Goal: Transaction & Acquisition: Purchase product/service

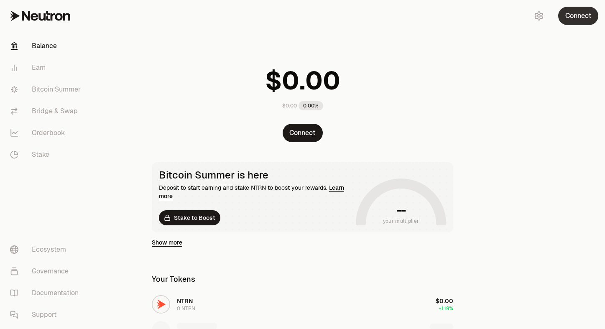
click at [585, 20] on button "Connect" at bounding box center [578, 16] width 40 height 18
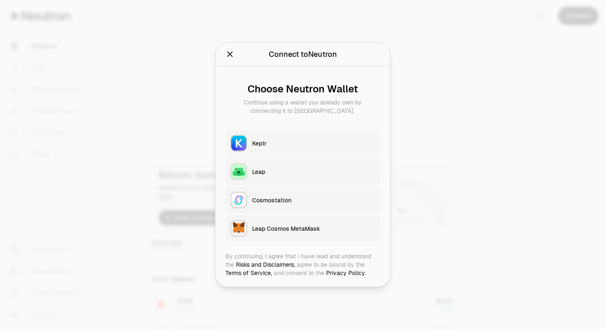
click at [332, 143] on div "Keplr" at bounding box center [313, 143] width 123 height 8
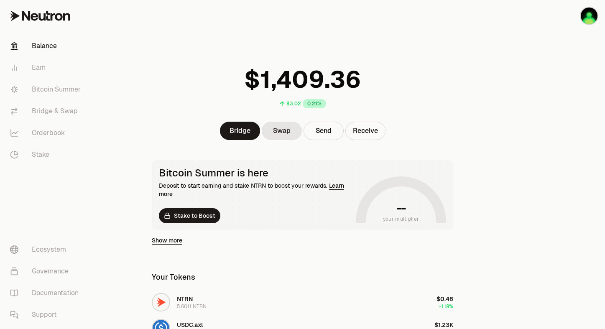
click at [418, 113] on div "$3.02 0.21%" at bounding box center [303, 85] width 322 height 63
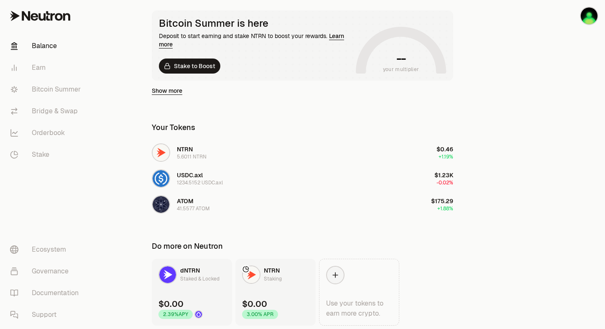
scroll to position [180, 0]
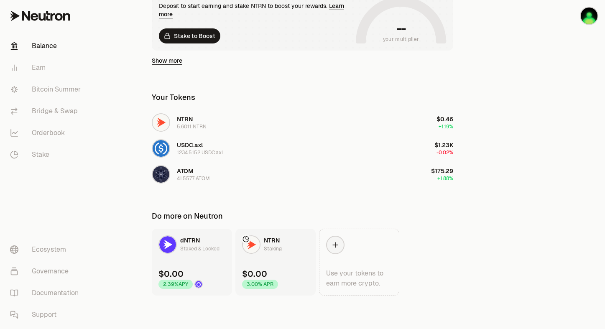
click at [254, 195] on div "$3.02 0.21% Bridge Swap Send Receive Bitcoin Summer is here Deposit to start ea…" at bounding box center [303, 57] width 322 height 475
click at [211, 176] on button "ATOM 41.5577 ATOM $175.29 +1.88%" at bounding box center [302, 174] width 311 height 25
click at [63, 112] on link "Bridge & Swap" at bounding box center [46, 111] width 87 height 22
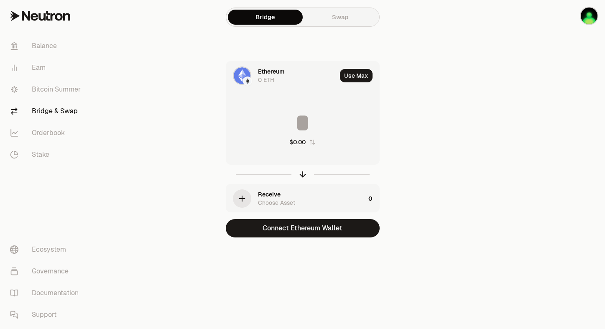
click at [253, 79] on div "Ethereum 0 ETH" at bounding box center [281, 75] width 110 height 28
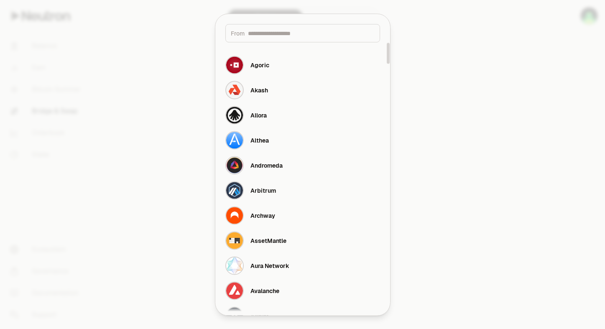
click at [403, 106] on div at bounding box center [302, 164] width 605 height 329
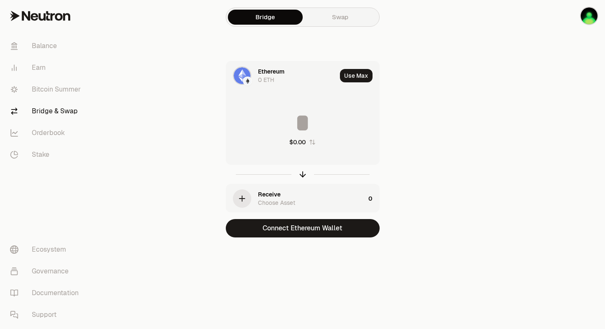
click at [258, 82] on div "0 ETH" at bounding box center [266, 80] width 16 height 8
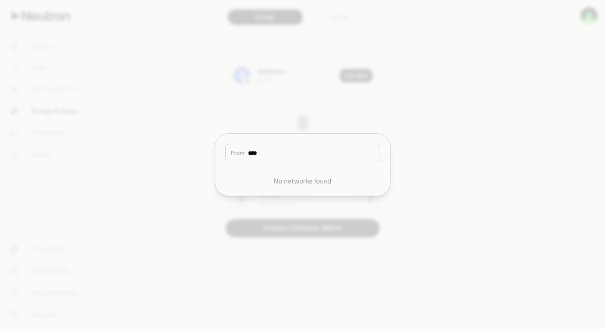
type input "****"
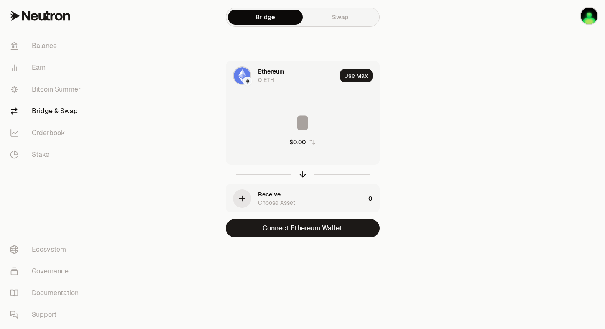
click at [268, 78] on div "0 ETH" at bounding box center [266, 80] width 16 height 8
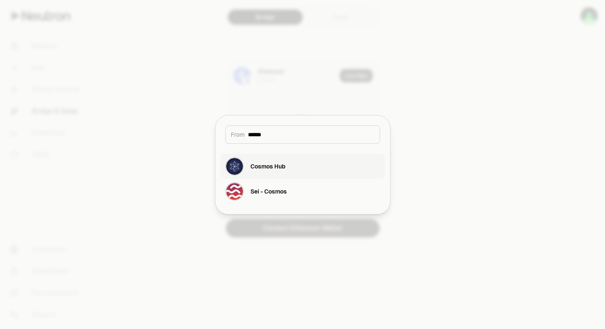
type input "******"
click at [277, 164] on div "Cosmos Hub" at bounding box center [267, 166] width 35 height 8
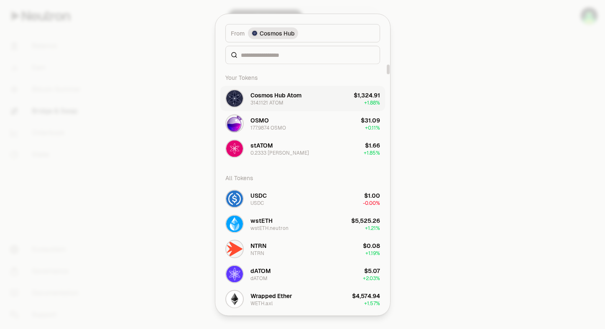
click at [316, 100] on button "Cosmos Hub Atom 314.1121 ATOM $1,324.91 + 1.88%" at bounding box center [302, 98] width 165 height 25
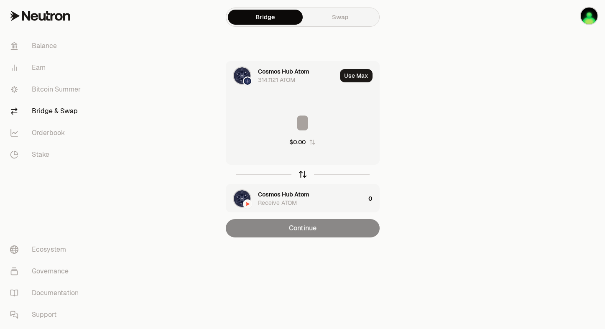
click at [305, 171] on icon "button" at bounding box center [302, 174] width 9 height 9
click at [306, 120] on input at bounding box center [302, 122] width 153 height 25
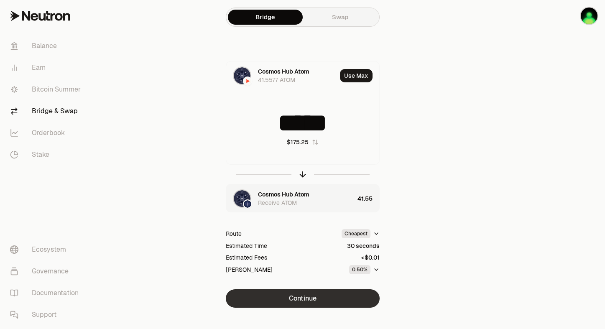
type input "*****"
click at [328, 299] on button "Continue" at bounding box center [303, 298] width 154 height 18
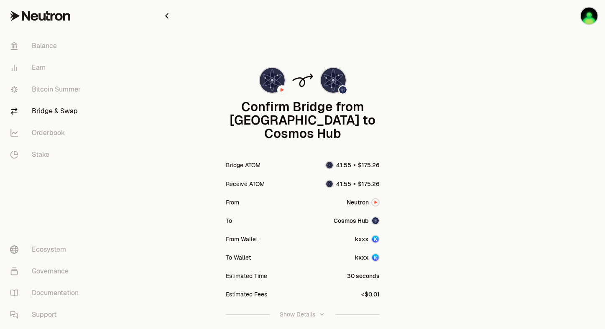
scroll to position [63, 0]
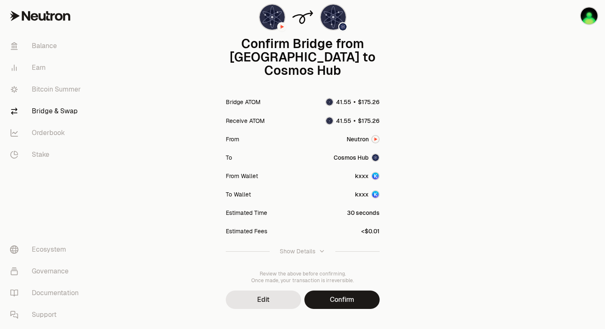
click at [337, 297] on div "Confirm Bridge from Neutron to Cosmos Hub Bridge ATOM Receive ATOM From Neutron…" at bounding box center [302, 140] width 301 height 406
click at [339, 291] on button "Confirm" at bounding box center [341, 300] width 75 height 18
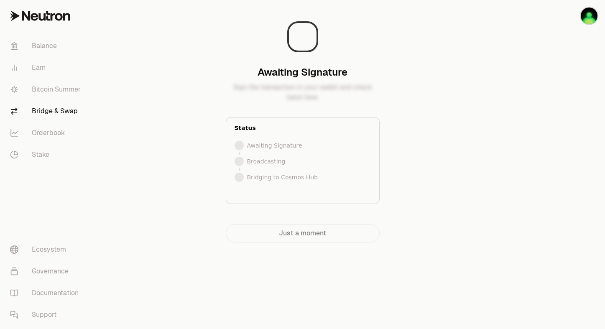
scroll to position [0, 0]
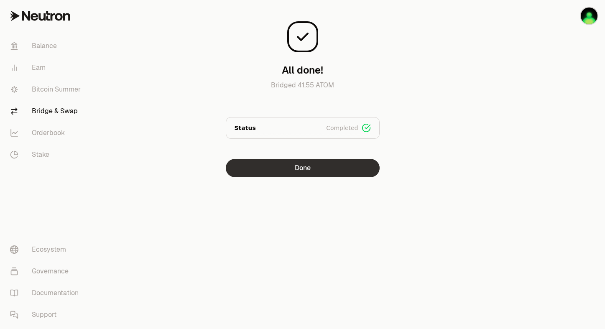
click at [318, 167] on button "Done" at bounding box center [303, 168] width 154 height 18
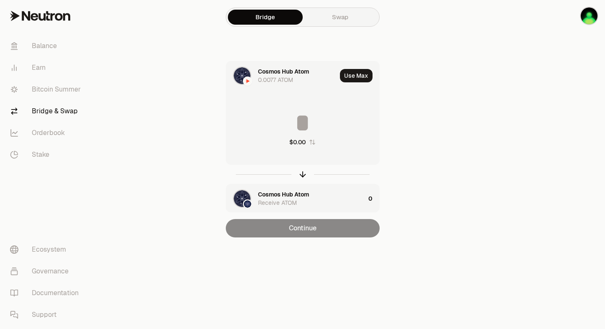
click at [279, 83] on div "0.0077 ATOM" at bounding box center [275, 80] width 35 height 8
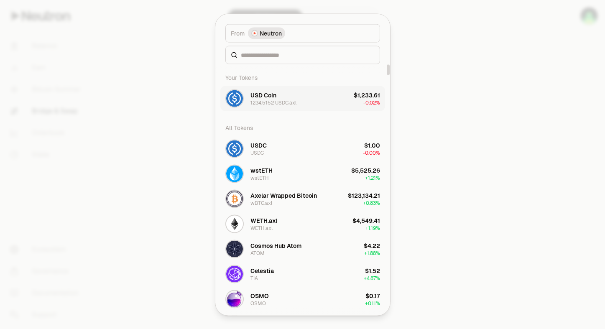
click at [287, 102] on div "1234.5152 USDC.axl" at bounding box center [273, 102] width 46 height 7
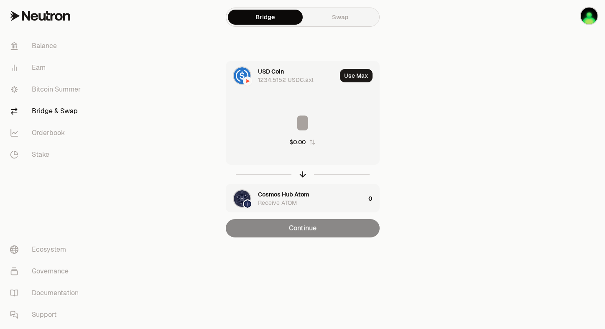
click at [306, 127] on input at bounding box center [302, 122] width 153 height 25
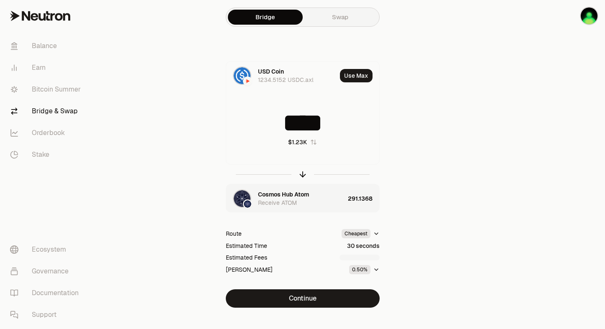
type input "****"
click at [287, 199] on div "Receive ATOM" at bounding box center [277, 203] width 39 height 8
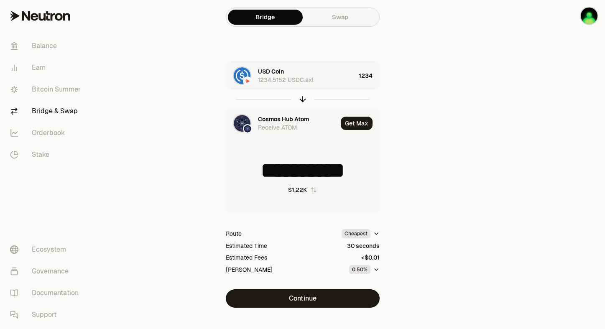
click at [282, 121] on div "Cosmos Hub Atom" at bounding box center [283, 119] width 51 height 8
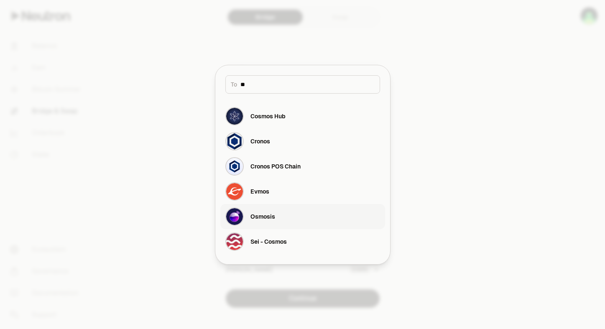
type input "**"
click at [274, 216] on div "Osmosis" at bounding box center [262, 216] width 25 height 8
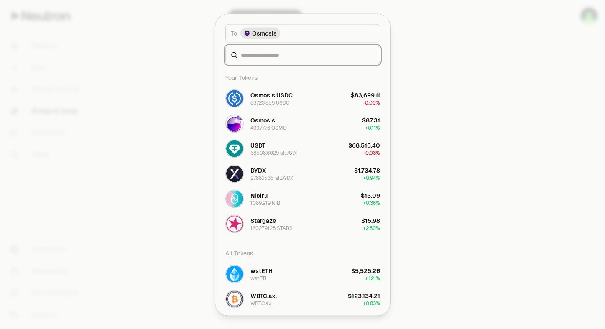
click at [286, 51] on input at bounding box center [308, 55] width 134 height 8
click at [475, 135] on div at bounding box center [302, 164] width 605 height 329
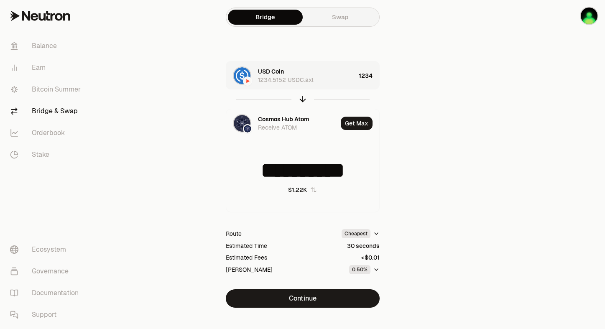
type input "**********"
click at [280, 122] on div "Cosmos Hub Atom" at bounding box center [283, 119] width 51 height 8
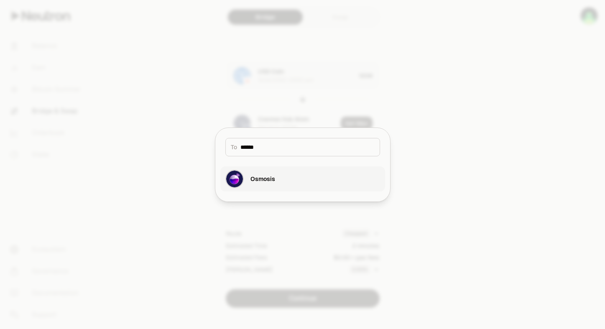
type input "******"
click at [273, 179] on div "Osmosis" at bounding box center [262, 179] width 25 height 8
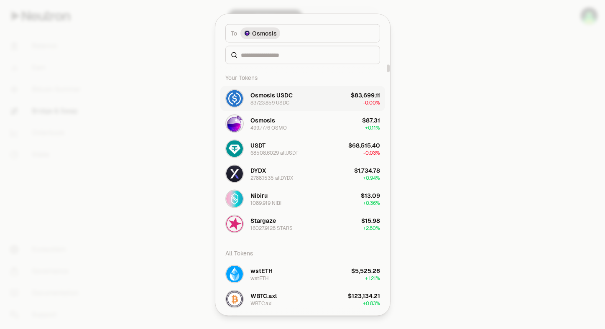
click at [288, 96] on div "Osmosis USDC" at bounding box center [271, 95] width 42 height 8
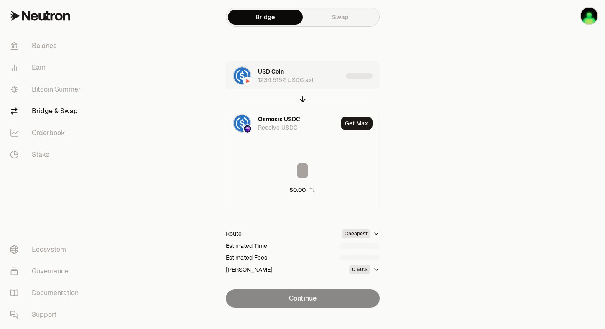
type input "**********"
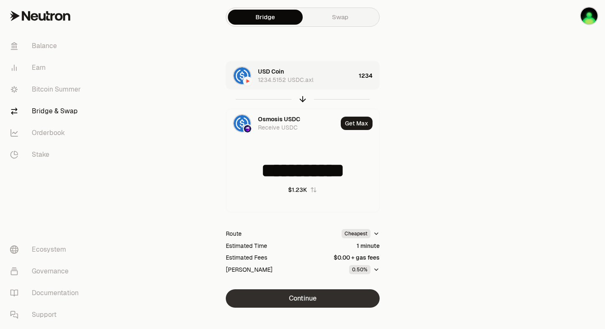
click at [310, 293] on button "Continue" at bounding box center [303, 298] width 154 height 18
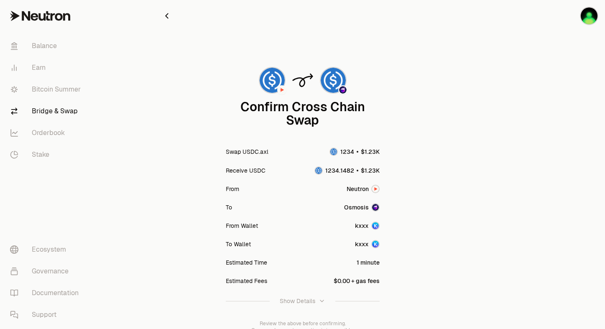
scroll to position [63, 0]
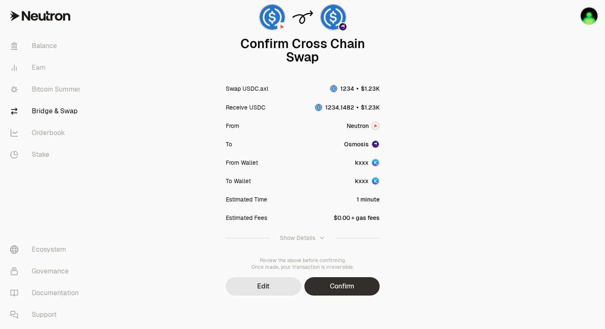
click at [338, 288] on button "Confirm" at bounding box center [341, 286] width 75 height 18
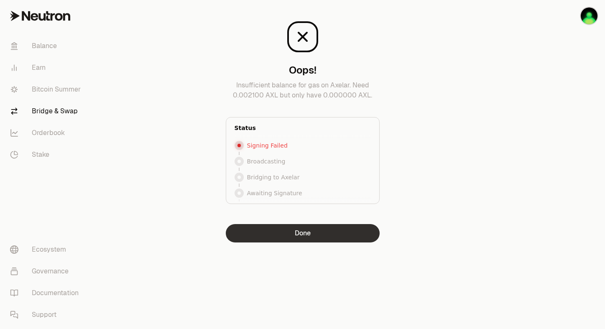
click at [302, 235] on button "Done" at bounding box center [303, 233] width 154 height 18
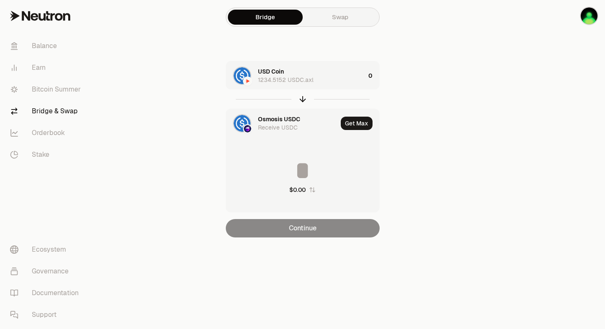
click at [314, 76] on div "USD Coin 1234.5152 USDC.axl" at bounding box center [311, 75] width 107 height 17
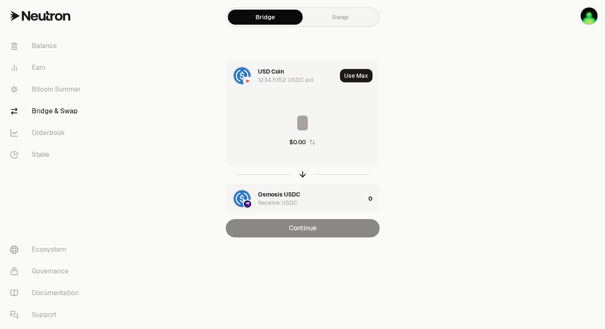
click at [305, 124] on input at bounding box center [302, 122] width 153 height 25
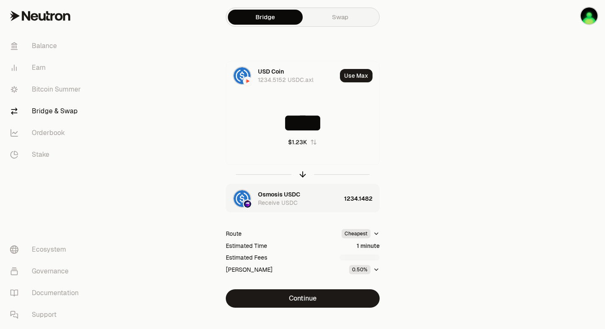
type input "****"
click at [415, 199] on div "USD Coin 1234.5152 USDC.axl Use Max **** $1.23K Osmosis USDC Receive USDC 1234.…" at bounding box center [302, 184] width 281 height 247
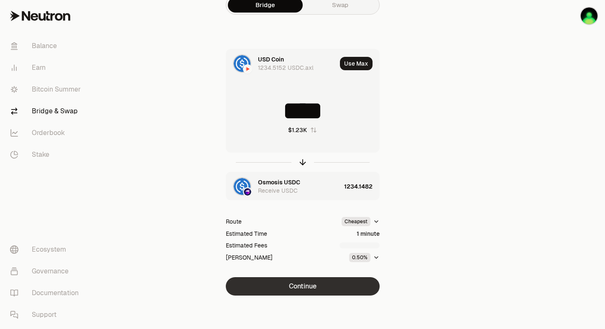
click at [321, 290] on button "Continue" at bounding box center [303, 286] width 154 height 18
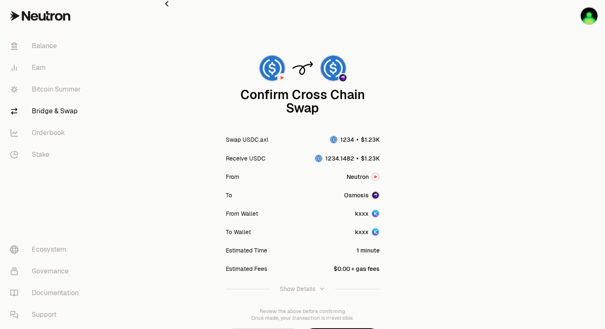
scroll to position [63, 0]
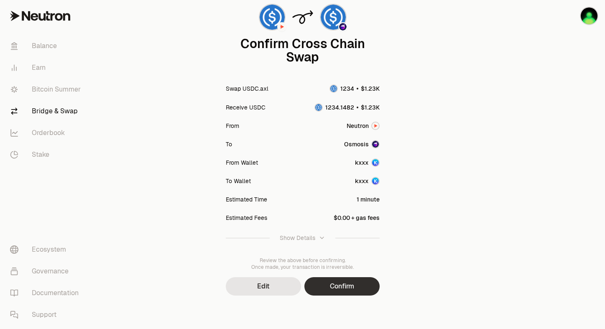
click at [340, 292] on button "Confirm" at bounding box center [341, 286] width 75 height 18
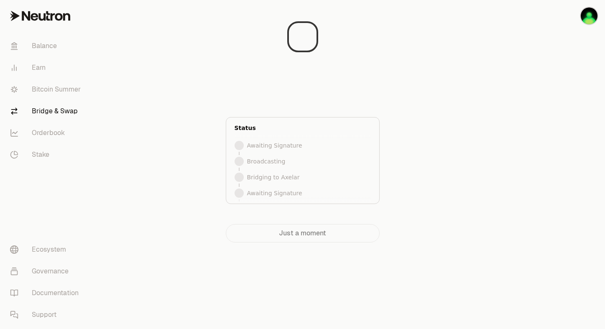
scroll to position [0, 0]
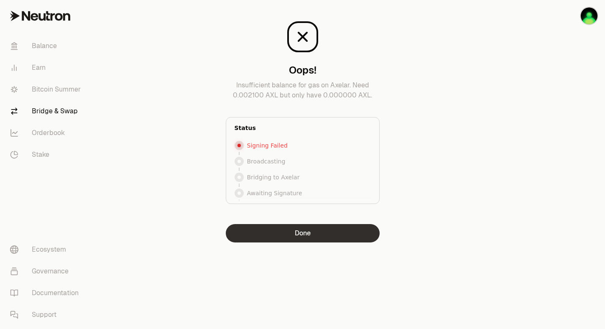
click at [293, 227] on button "Done" at bounding box center [303, 233] width 154 height 18
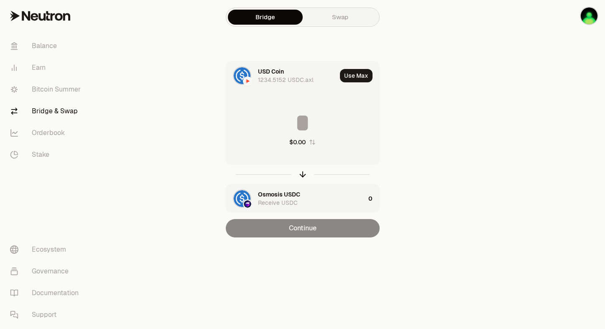
click at [336, 28] on div "Bridge Swap USD Coin 1234.5152 USDC.axl Use Max $0.00 Osmosis USDC Receive USDC…" at bounding box center [302, 135] width 301 height 271
click at [339, 18] on link "Swap" at bounding box center [340, 17] width 75 height 15
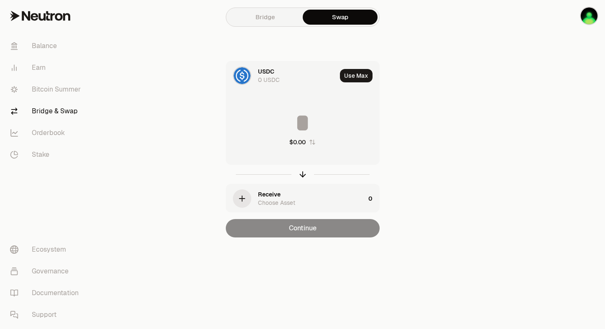
click at [269, 77] on div "0 USDC" at bounding box center [269, 80] width 22 height 8
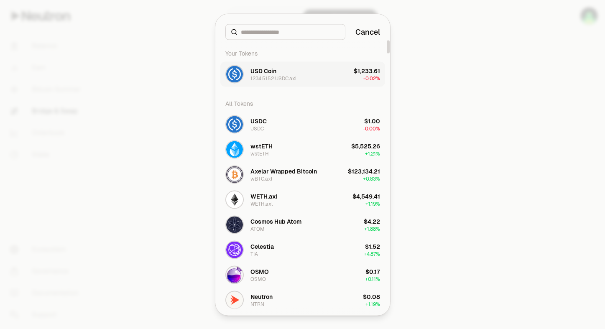
click at [273, 75] on div "1234.5152 USDC.axl" at bounding box center [273, 78] width 46 height 7
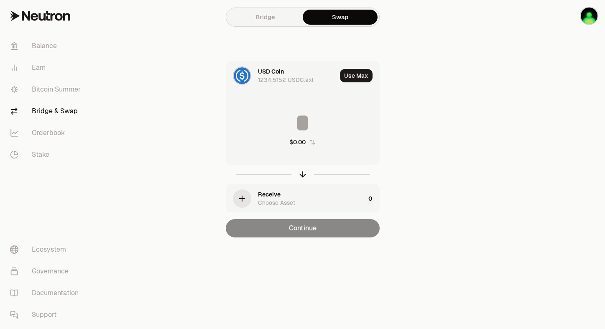
click at [270, 198] on div "Receive" at bounding box center [269, 194] width 23 height 8
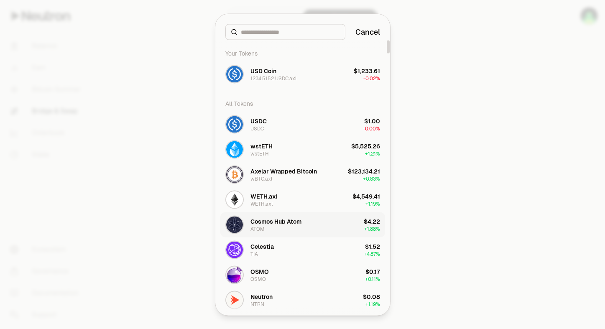
click at [277, 222] on div "Cosmos Hub Atom" at bounding box center [275, 221] width 51 height 8
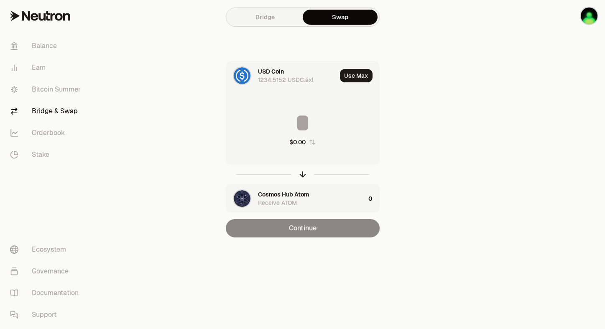
click at [364, 65] on div "Use Max" at bounding box center [359, 75] width 39 height 28
click at [360, 75] on button "Use Max" at bounding box center [356, 75] width 33 height 13
type input "**********"
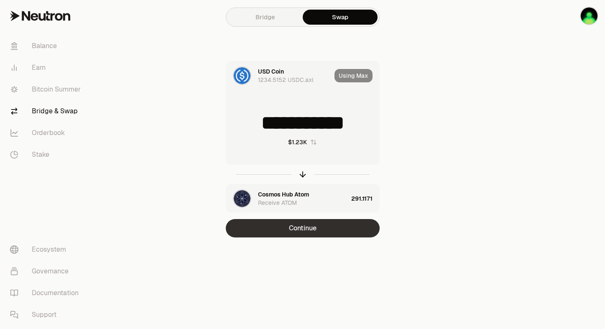
click at [302, 230] on button "Continue" at bounding box center [303, 228] width 154 height 18
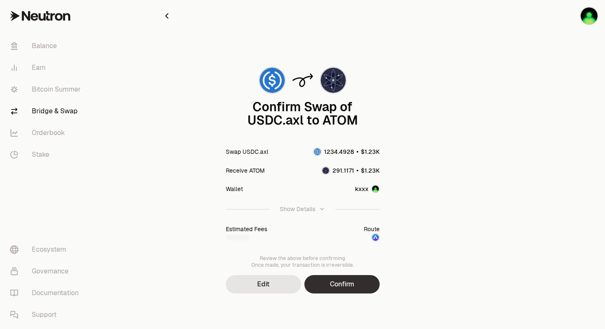
click at [350, 290] on button "Confirm" at bounding box center [341, 284] width 75 height 18
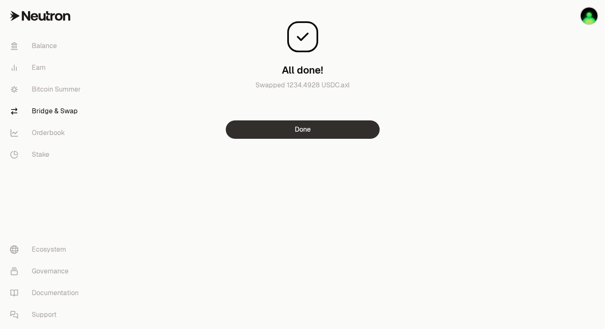
click at [281, 128] on button "Done" at bounding box center [303, 129] width 154 height 18
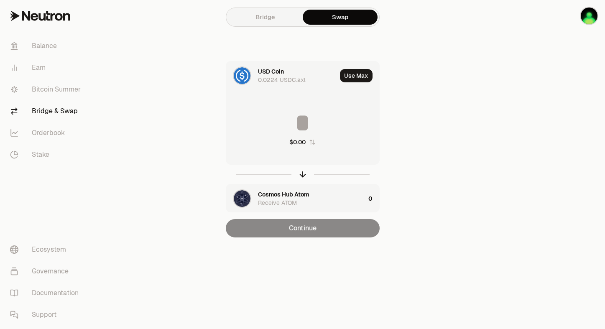
click at [261, 19] on link "Bridge" at bounding box center [265, 17] width 75 height 15
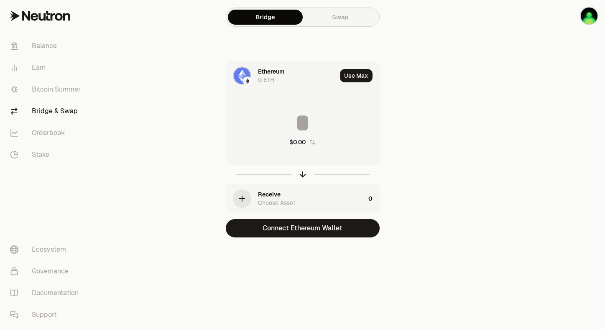
click at [287, 200] on div "Choose Asset" at bounding box center [276, 203] width 37 height 8
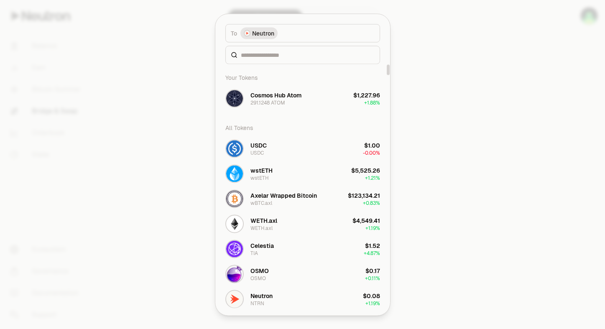
click at [414, 102] on div at bounding box center [302, 164] width 605 height 329
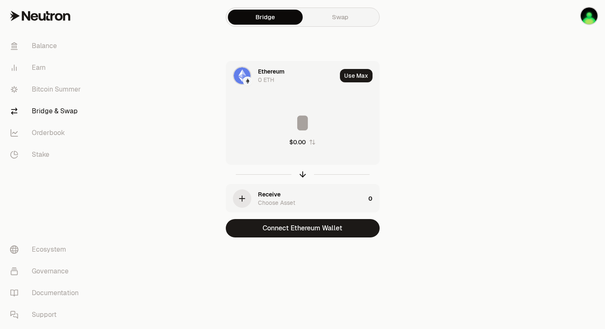
click at [362, 66] on div "Use Max" at bounding box center [359, 75] width 39 height 28
click at [243, 67] on img at bounding box center [242, 75] width 17 height 17
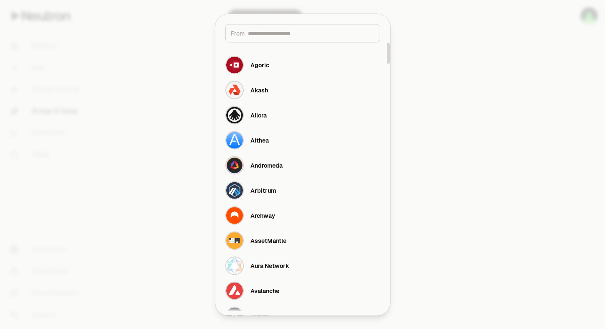
click at [288, 28] on div "From" at bounding box center [302, 33] width 155 height 18
click at [279, 35] on input at bounding box center [311, 33] width 127 height 8
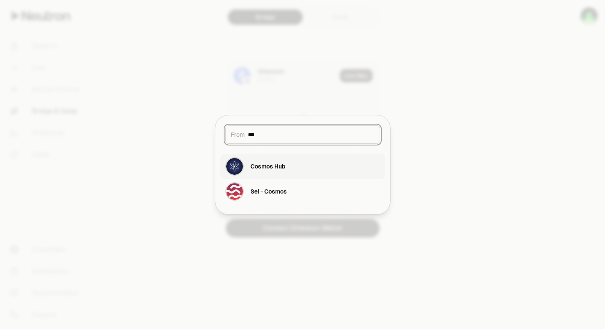
type input "***"
click at [269, 159] on div "Cosmos Hub" at bounding box center [255, 166] width 60 height 18
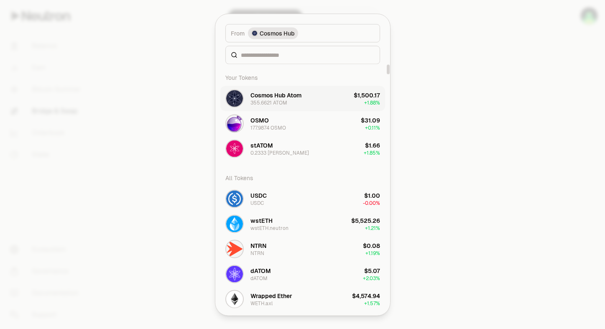
click at [306, 105] on button "Cosmos Hub Atom 355.6621 ATOM $1,500.17 + 1.88%" at bounding box center [302, 98] width 165 height 25
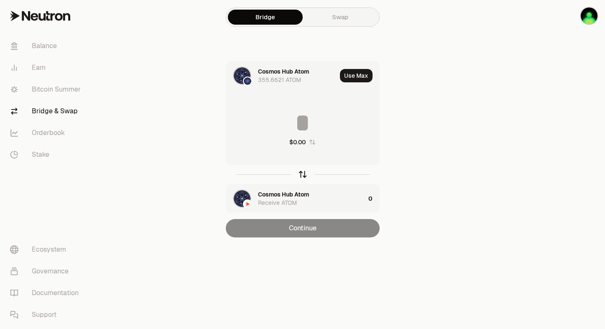
click at [299, 178] on icon "button" at bounding box center [302, 174] width 9 height 9
click at [354, 67] on div "Use Max" at bounding box center [359, 75] width 39 height 28
click at [351, 74] on button "Use Max" at bounding box center [356, 75] width 33 height 13
type input "**********"
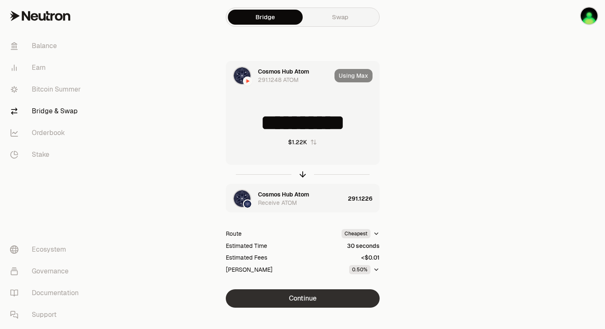
click at [310, 297] on button "Continue" at bounding box center [303, 298] width 154 height 18
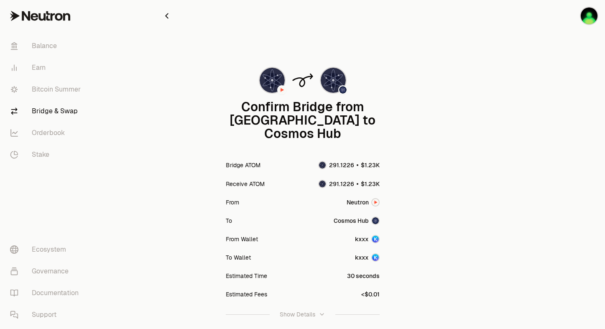
scroll to position [63, 0]
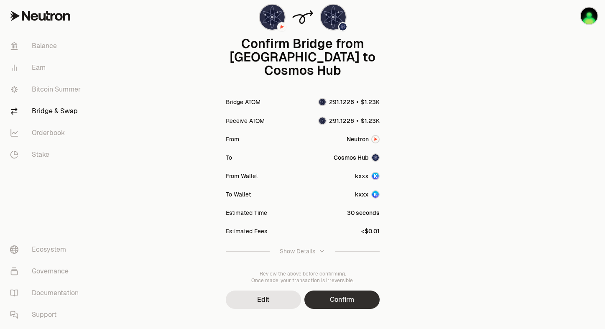
click at [322, 291] on button "Confirm" at bounding box center [341, 300] width 75 height 18
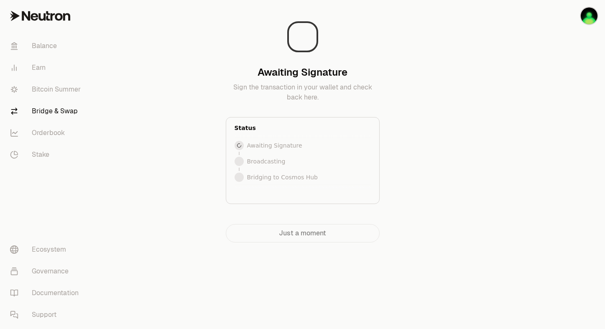
scroll to position [0, 0]
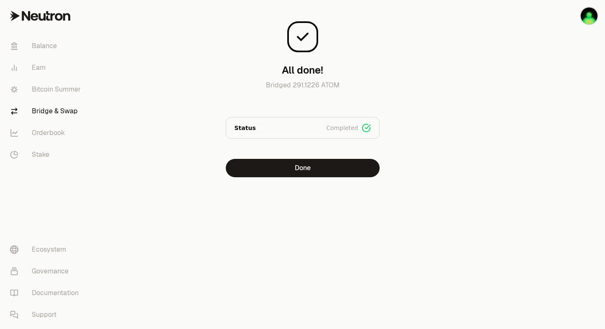
click at [312, 156] on div "All done! Bridged 291.1226 ATOM Status Completed Signed Broadcasted Bridged Done" at bounding box center [302, 92] width 281 height 171
click at [304, 161] on button "Done" at bounding box center [303, 168] width 154 height 18
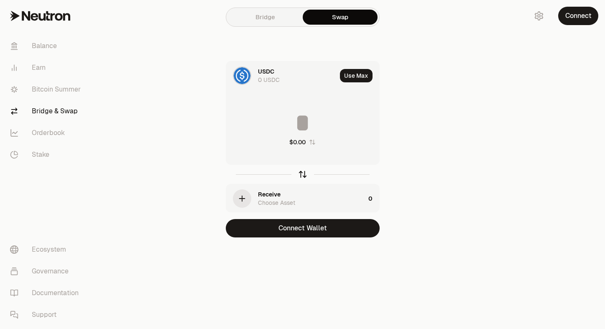
click at [301, 178] on icon "button" at bounding box center [302, 174] width 9 height 9
click at [268, 67] on div "Use Choose Asset" at bounding box center [281, 75] width 110 height 28
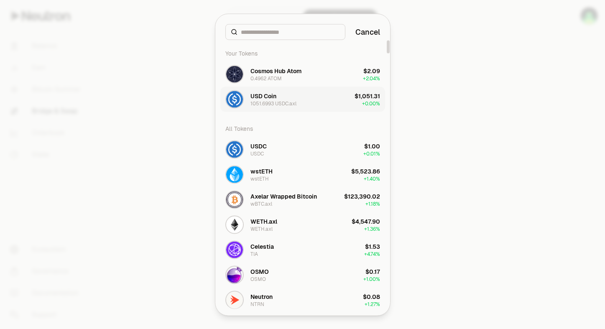
click at [324, 103] on button "USD Coin 1051.6993 USDC.axl $1,051.31 + 0.00%" at bounding box center [302, 99] width 165 height 25
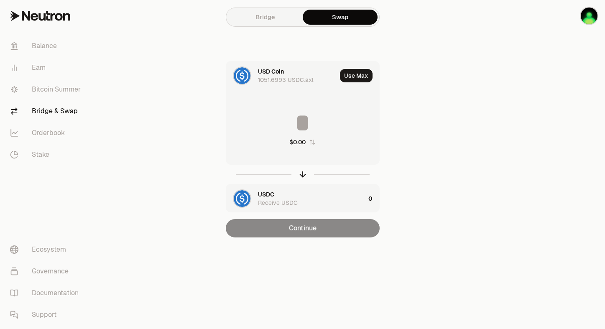
click at [256, 205] on div "USDC Receive USDC" at bounding box center [295, 198] width 139 height 28
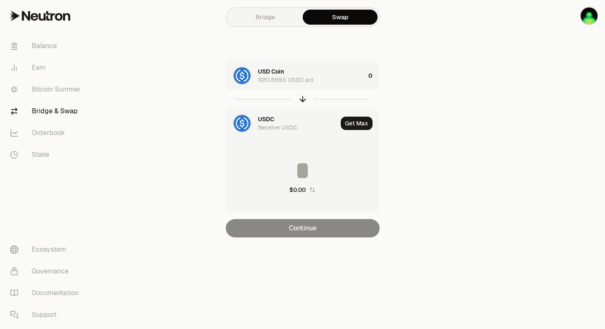
click at [278, 125] on div "Receive USDC" at bounding box center [278, 127] width 40 height 8
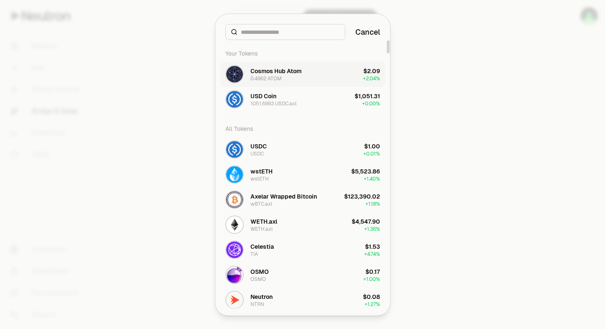
click at [283, 76] on div "Cosmos Hub Atom 0.4962 ATOM" at bounding box center [275, 73] width 51 height 15
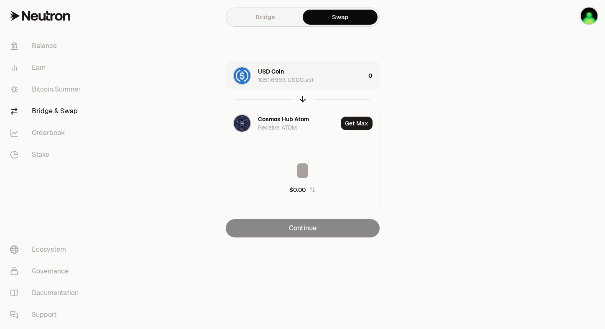
click at [356, 80] on div "USD Coin 1051.6993 USDC.axl" at bounding box center [311, 75] width 107 height 17
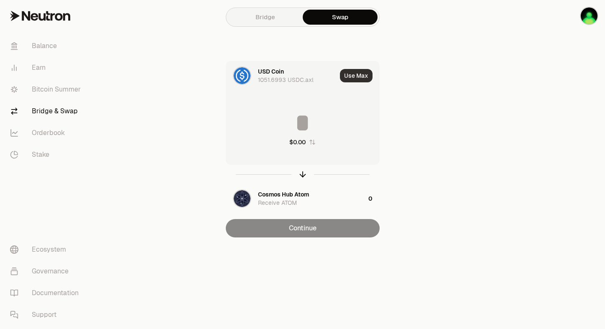
click at [356, 79] on button "Use Max" at bounding box center [356, 75] width 33 height 13
type input "**********"
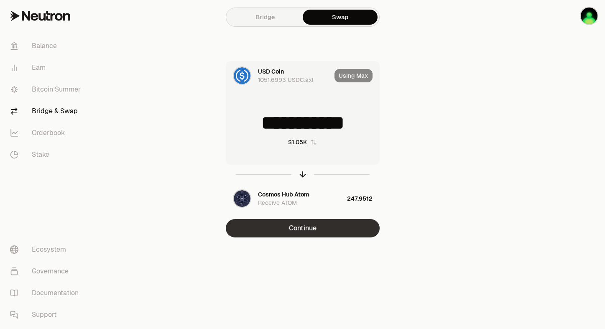
click at [311, 230] on button "Continue" at bounding box center [303, 228] width 154 height 18
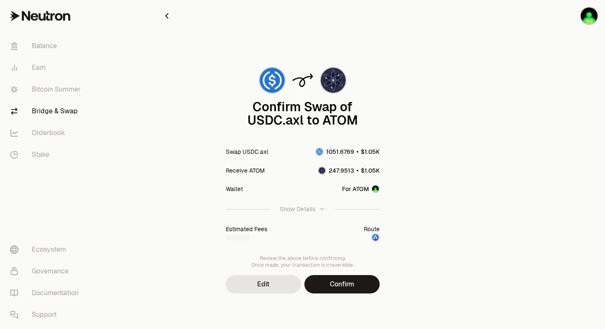
click at [341, 297] on div "Confirm Swap of USDC.axl to ATOM Swap USDC.axl Receive ATOM Wallet For ATOM Sho…" at bounding box center [302, 163] width 301 height 327
click at [345, 280] on button "Confirm" at bounding box center [341, 284] width 75 height 18
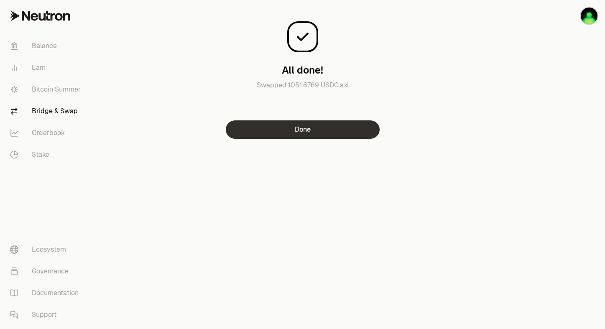
click at [297, 133] on button "Done" at bounding box center [303, 129] width 154 height 18
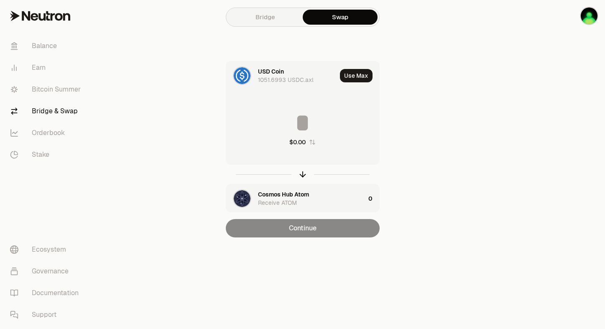
click at [266, 13] on link "Bridge" at bounding box center [265, 17] width 75 height 15
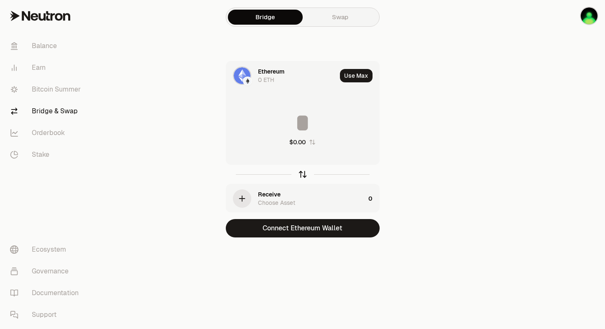
click at [303, 174] on icon "button" at bounding box center [302, 174] width 9 height 9
click at [362, 77] on button "Use Max" at bounding box center [356, 75] width 33 height 13
click at [281, 78] on div "Choose Asset" at bounding box center [276, 80] width 37 height 8
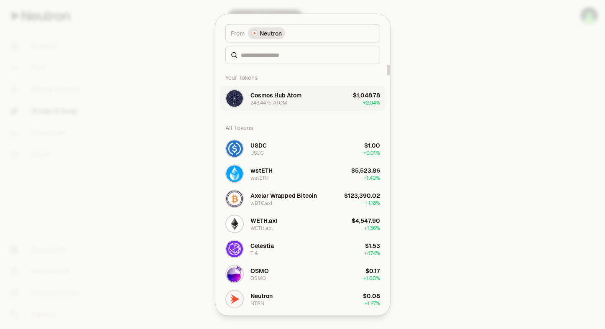
click at [300, 99] on div "Cosmos Hub Atom 248.4475 ATOM" at bounding box center [275, 98] width 51 height 15
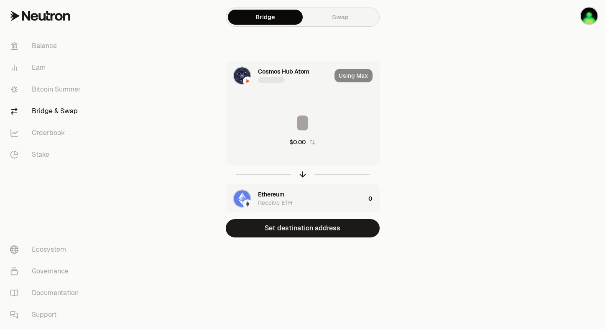
type input "*********"
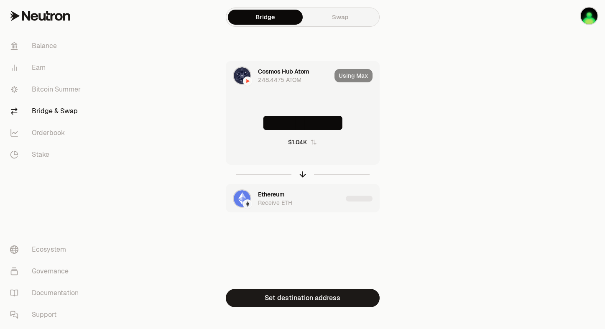
click at [265, 194] on div "Ethereum" at bounding box center [271, 194] width 26 height 8
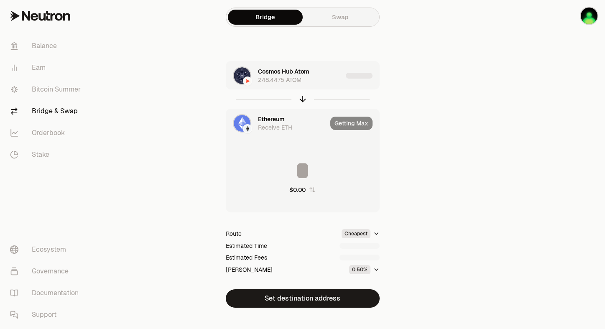
click at [279, 127] on div "Receive ETH" at bounding box center [275, 127] width 34 height 8
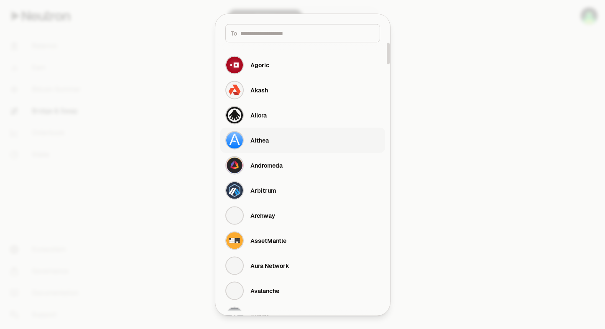
type input "**********"
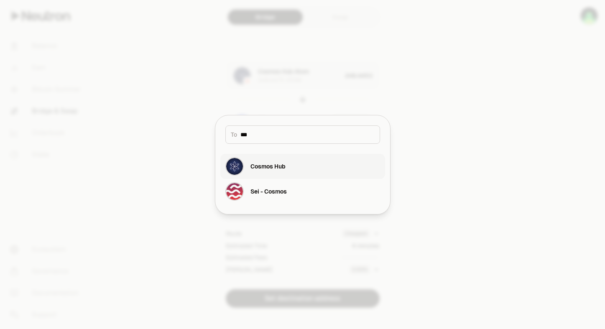
type input "***"
click at [260, 158] on div "Cosmos Hub" at bounding box center [255, 166] width 60 height 18
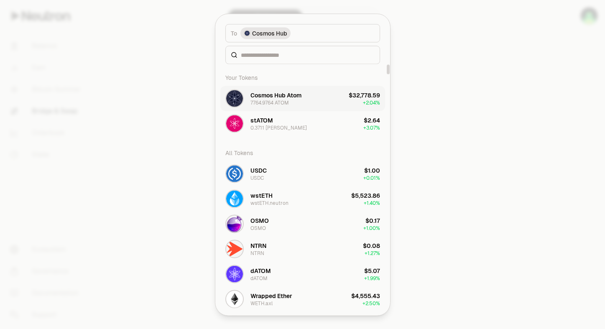
click at [340, 102] on button "Cosmos Hub Atom 7764.9764 ATOM $32,778.59 + 2.04%" at bounding box center [302, 98] width 165 height 25
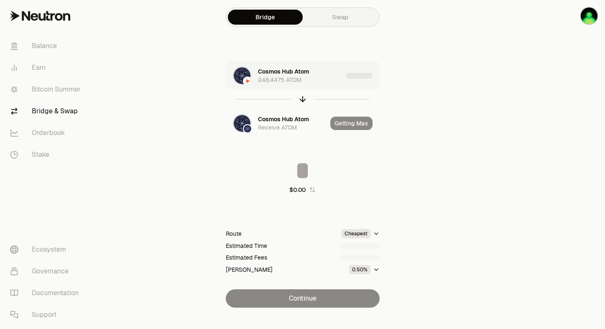
type input "*********"
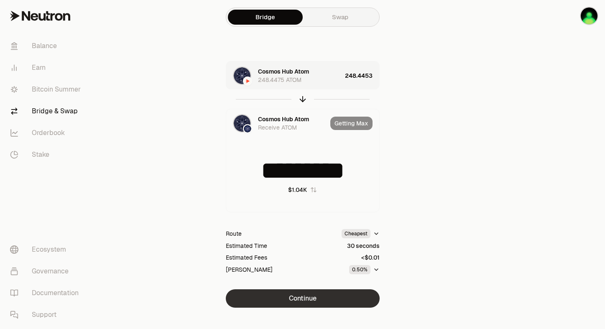
click at [320, 296] on button "Continue" at bounding box center [303, 298] width 154 height 18
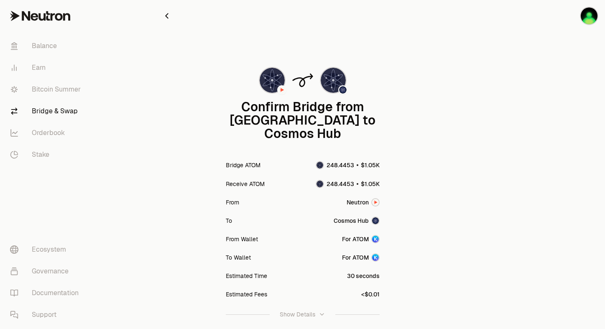
scroll to position [63, 0]
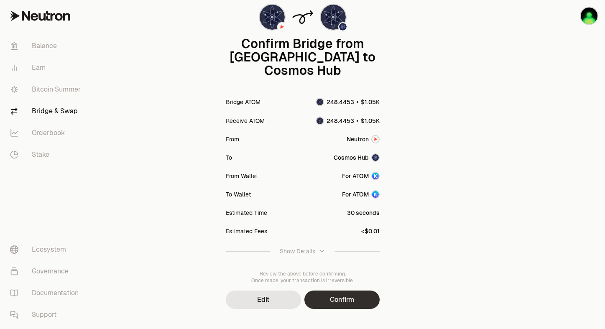
click at [343, 291] on button "Confirm" at bounding box center [341, 300] width 75 height 18
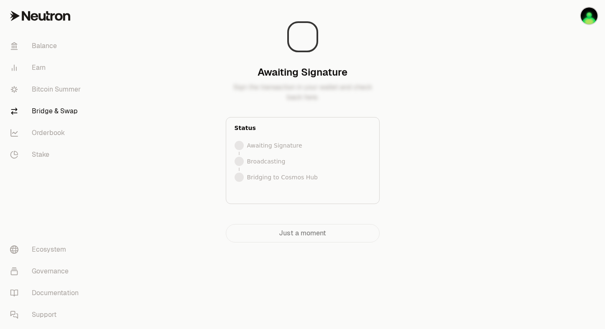
scroll to position [0, 0]
